Goal: Find specific page/section: Find specific page/section

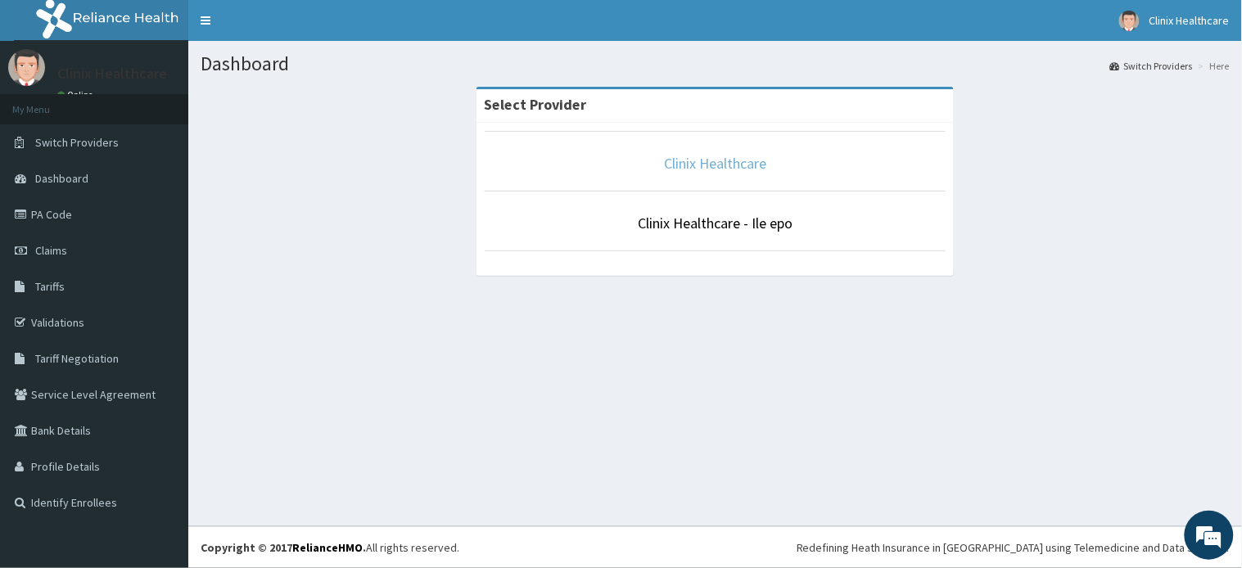
click at [747, 160] on link "Clinix Healthcare" at bounding box center [715, 163] width 102 height 19
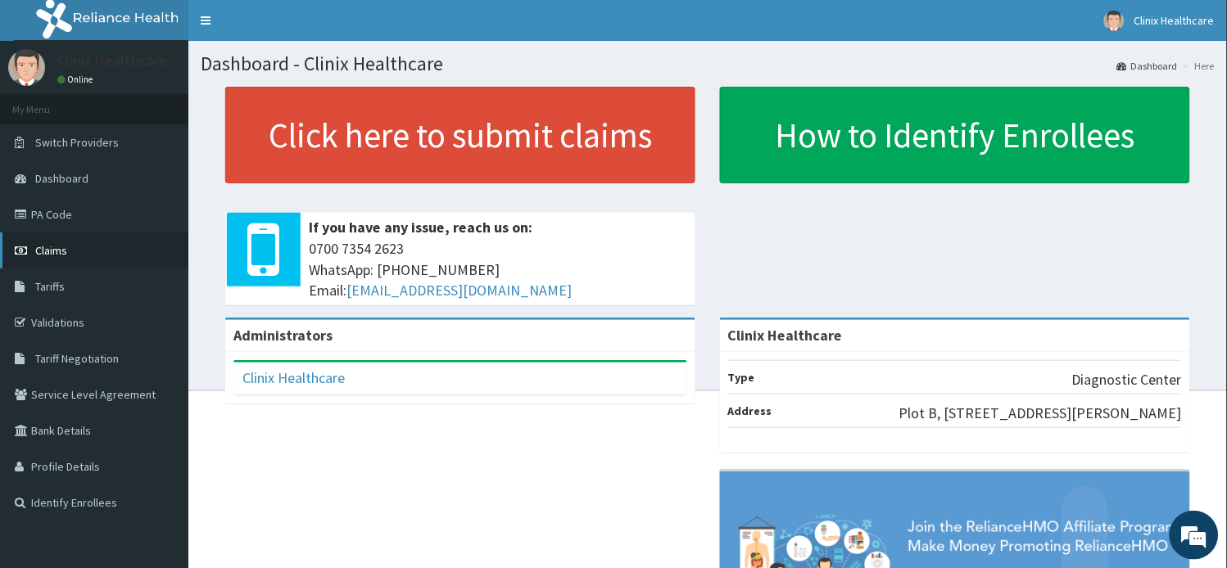
drag, startPoint x: 70, startPoint y: 214, endPoint x: 119, endPoint y: 236, distance: 53.1
click at [71, 213] on link "PA Code" at bounding box center [94, 215] width 188 height 36
